Goal: Information Seeking & Learning: Learn about a topic

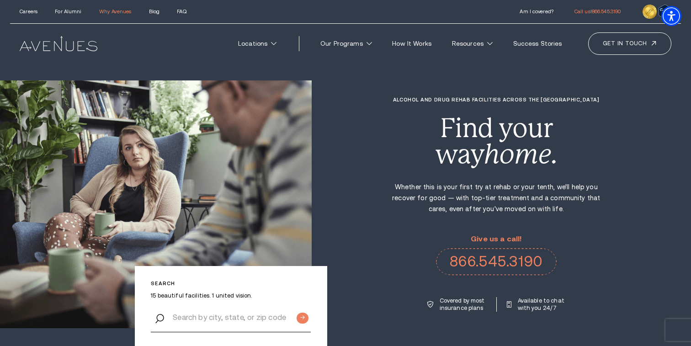
click at [110, 10] on link "Why Avenues" at bounding box center [115, 11] width 32 height 5
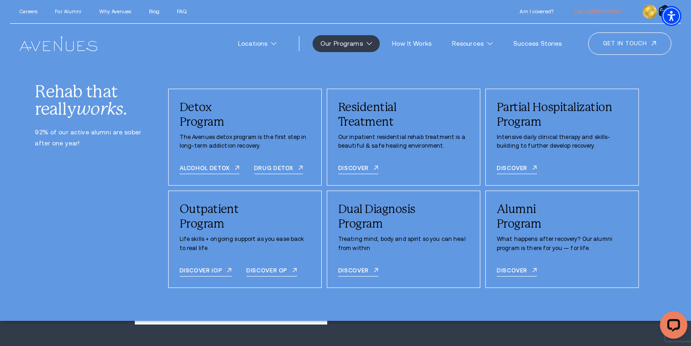
click at [183, 5] on div "Careers For Alumni Why Avenues Blog FAQ Call us!" at bounding box center [345, 12] width 671 height 24
click at [178, 15] on div "Careers For Alumni Why Avenues Blog FAQ Call us!" at bounding box center [345, 12] width 671 height 24
click at [180, 11] on link "FAQ" at bounding box center [181, 11] width 9 height 5
